Goal: Task Accomplishment & Management: Manage account settings

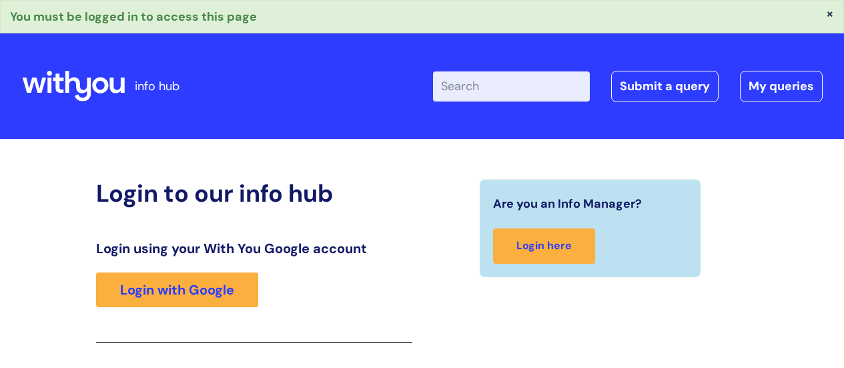
scroll to position [236, 0]
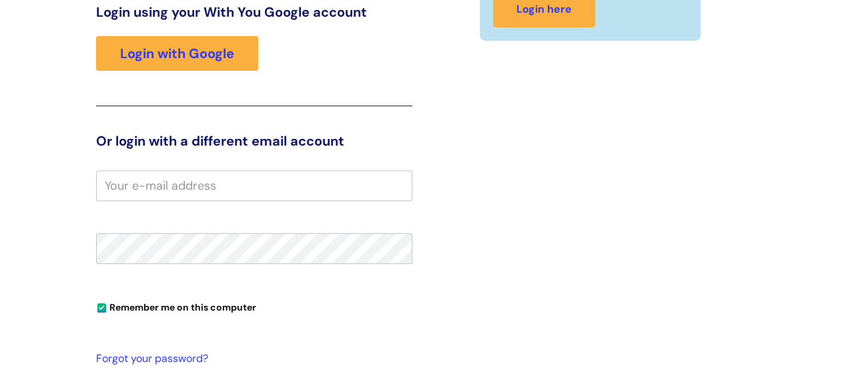
click at [535, 181] on div "Are you an Info Manager? Login here" at bounding box center [591, 212] width 336 height 538
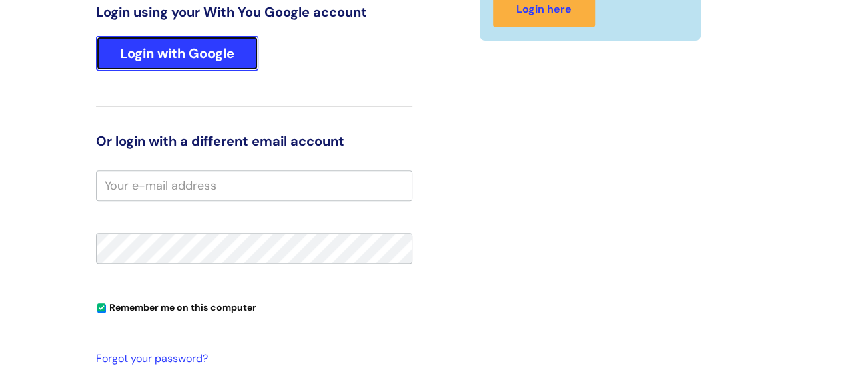
click at [237, 58] on link "Login with Google" at bounding box center [177, 53] width 162 height 35
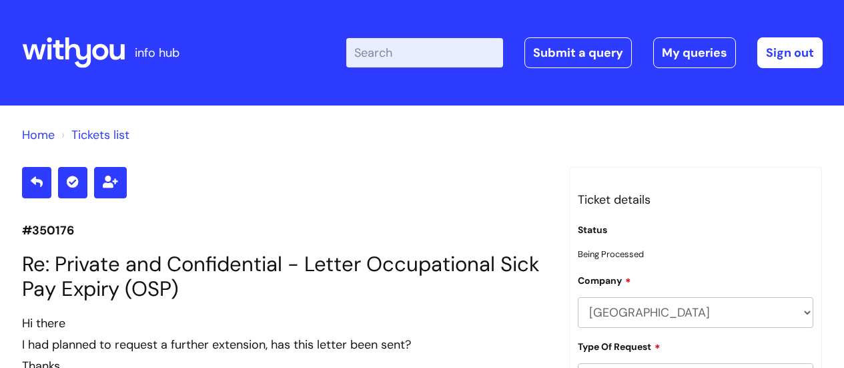
scroll to position [1300, 0]
